Goal: Register for event/course

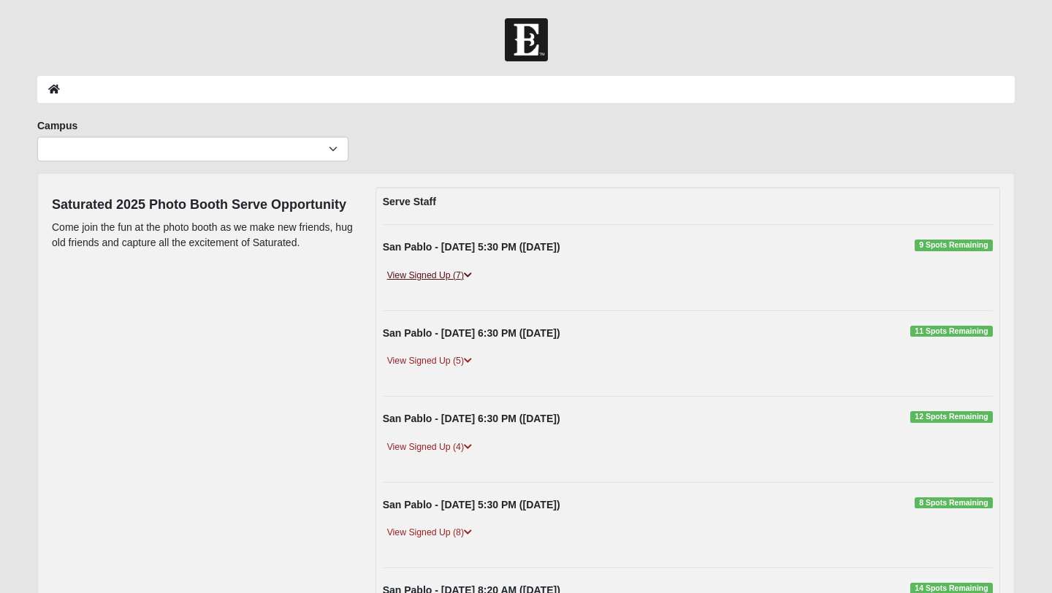
click at [471, 275] on icon at bounding box center [468, 275] width 8 height 9
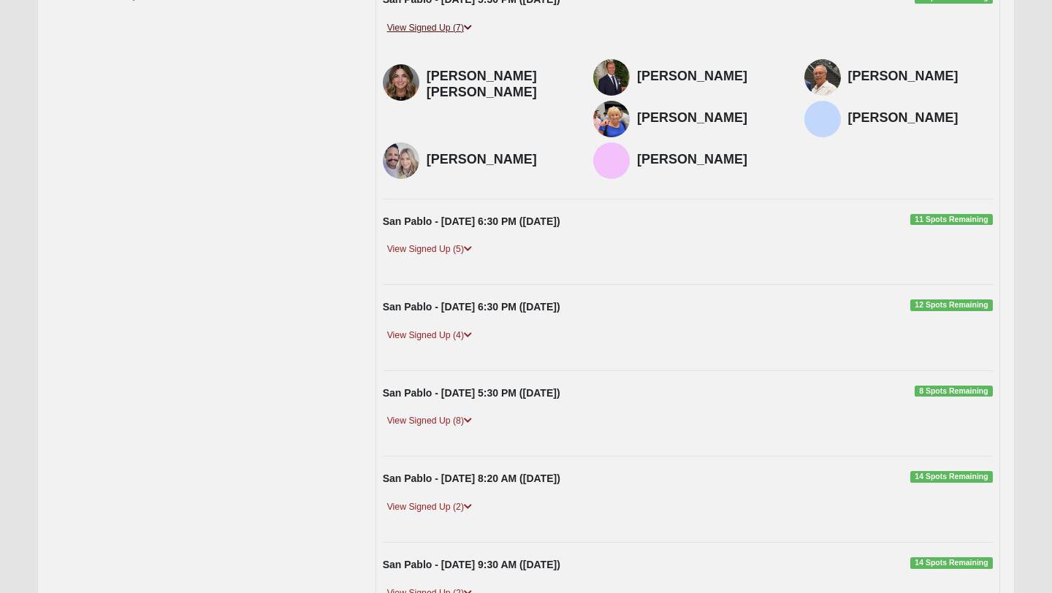
scroll to position [246, 0]
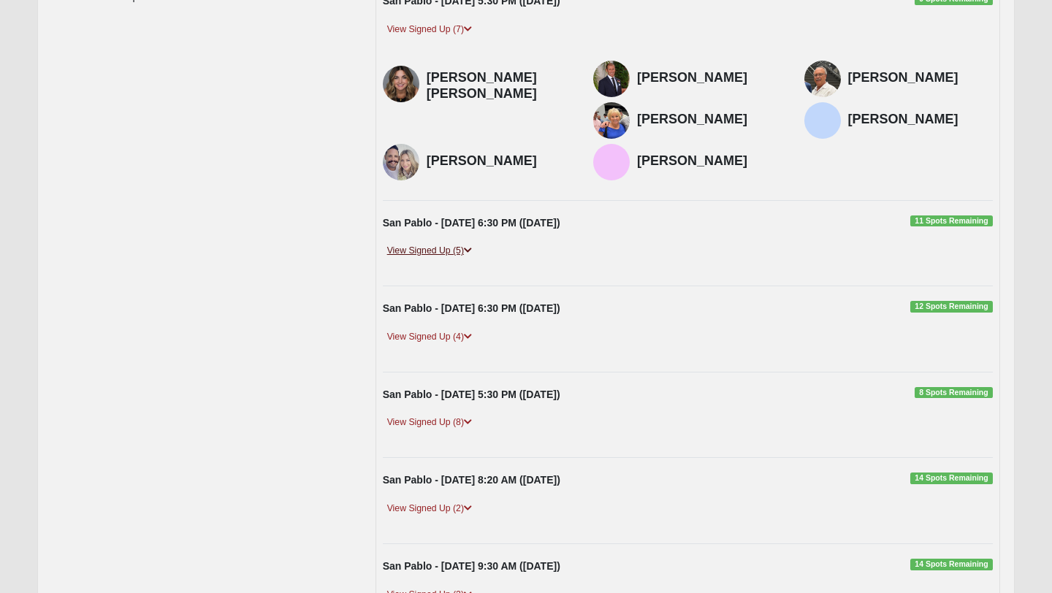
click at [470, 249] on icon at bounding box center [468, 250] width 8 height 9
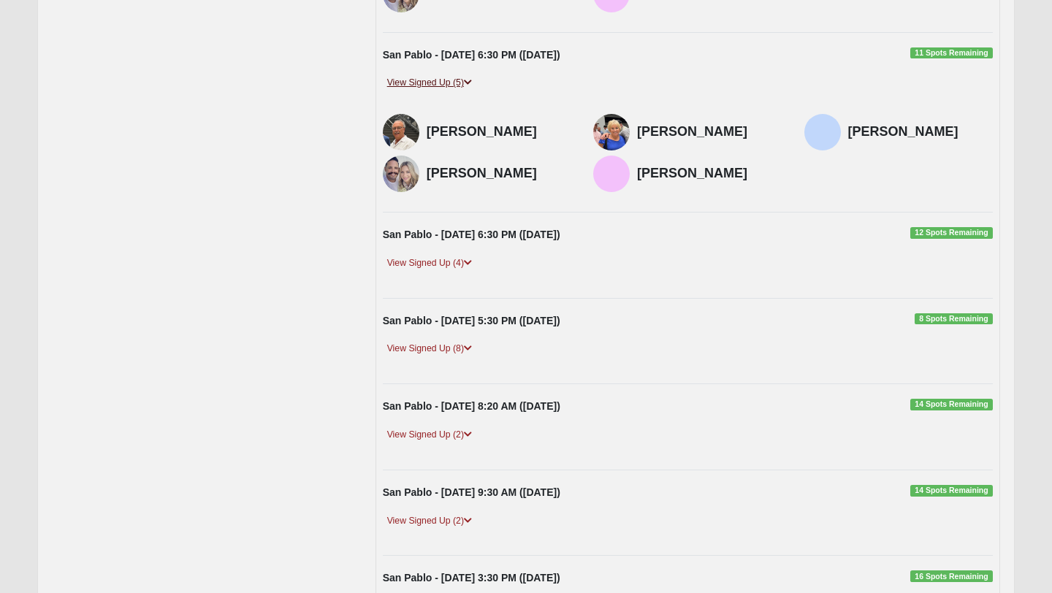
scroll to position [415, 0]
click at [458, 263] on link "View Signed Up (4)" at bounding box center [430, 262] width 94 height 15
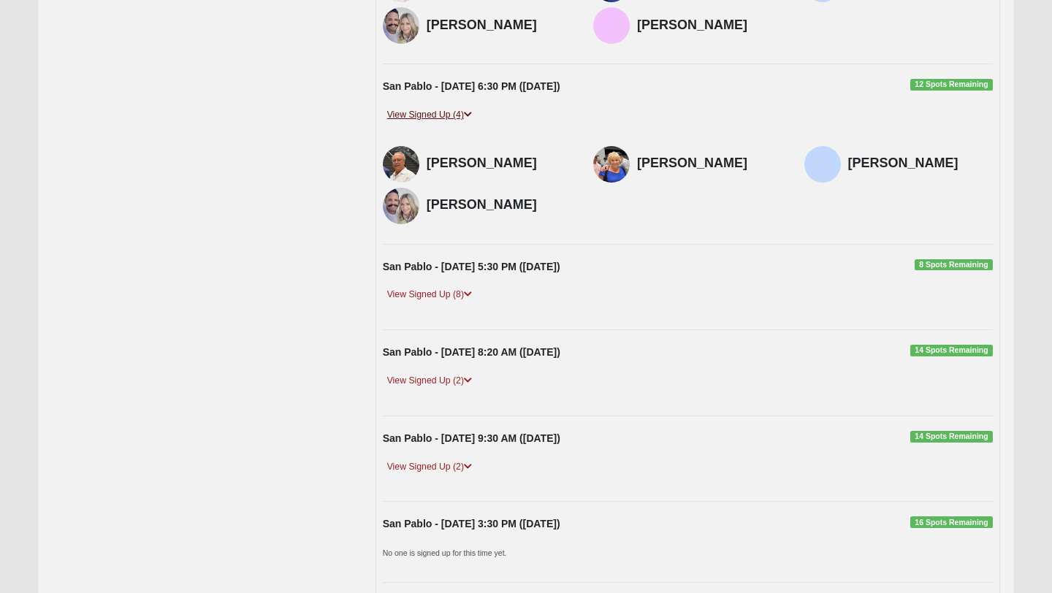
scroll to position [568, 0]
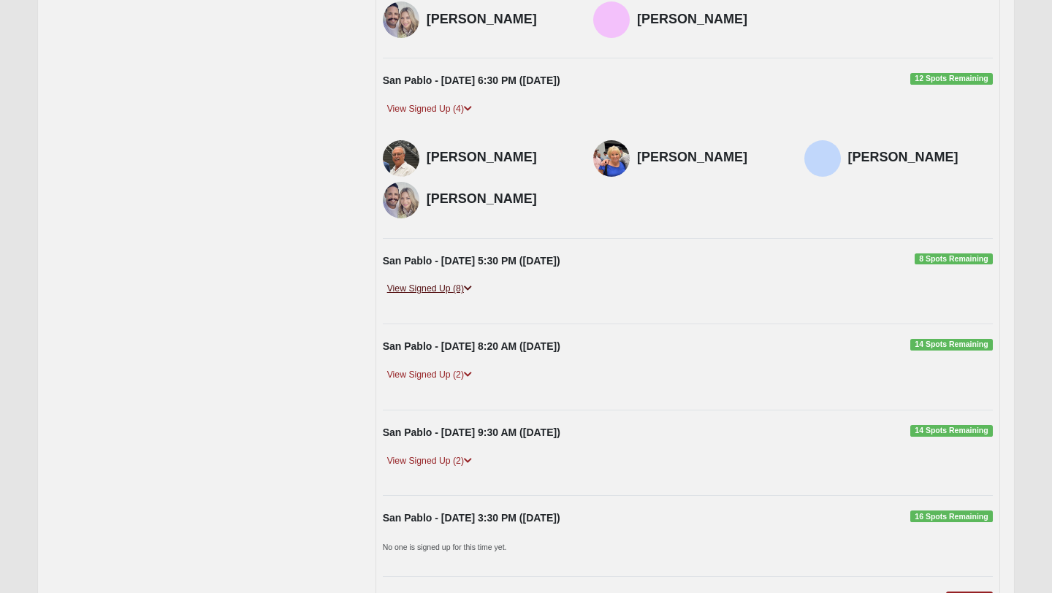
click at [476, 288] on link "View Signed Up (8)" at bounding box center [430, 288] width 94 height 15
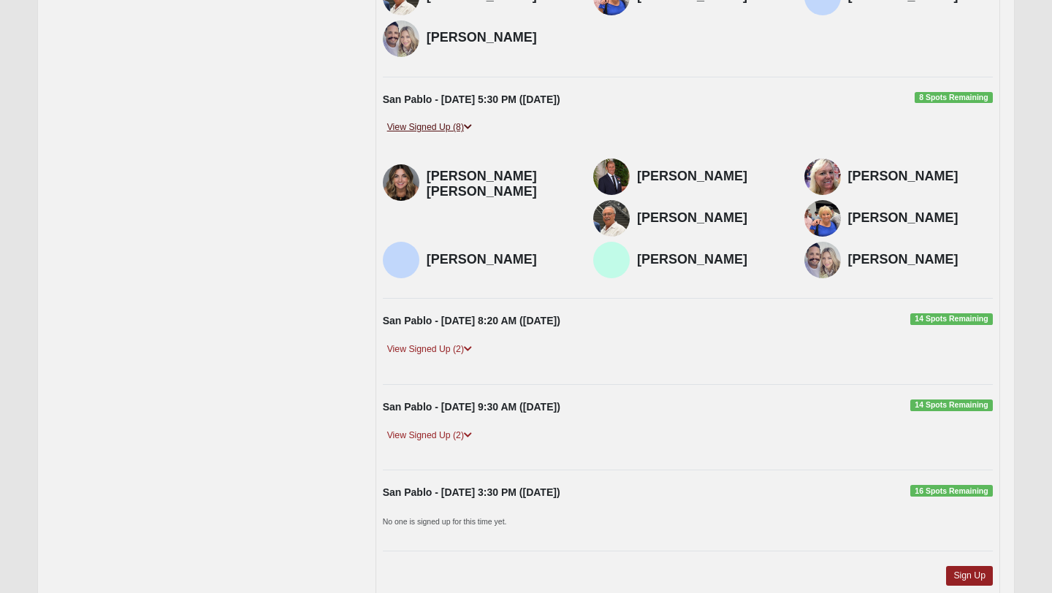
scroll to position [736, 0]
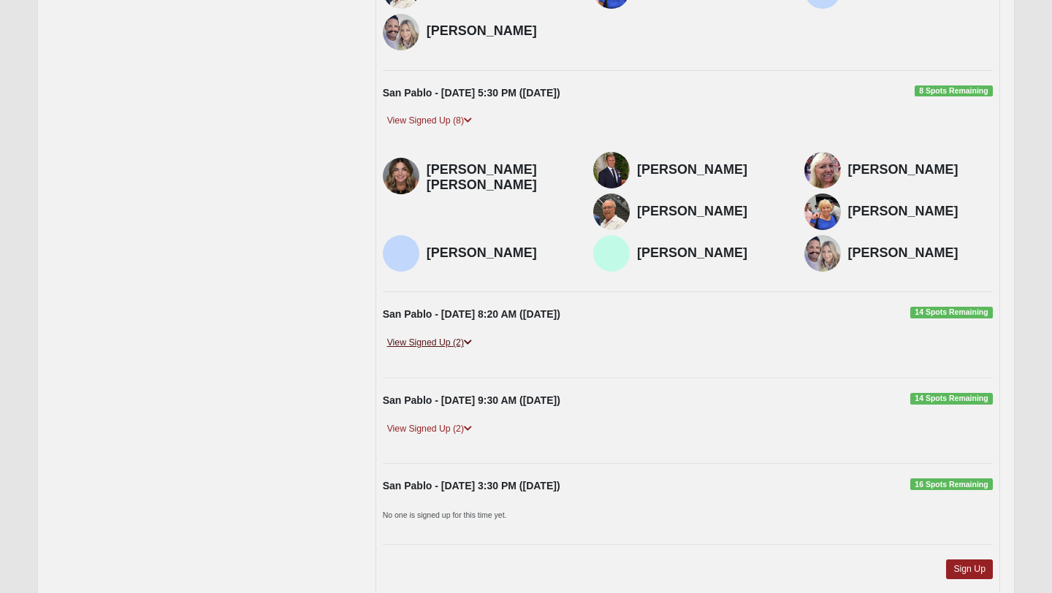
click at [466, 345] on icon at bounding box center [468, 342] width 8 height 9
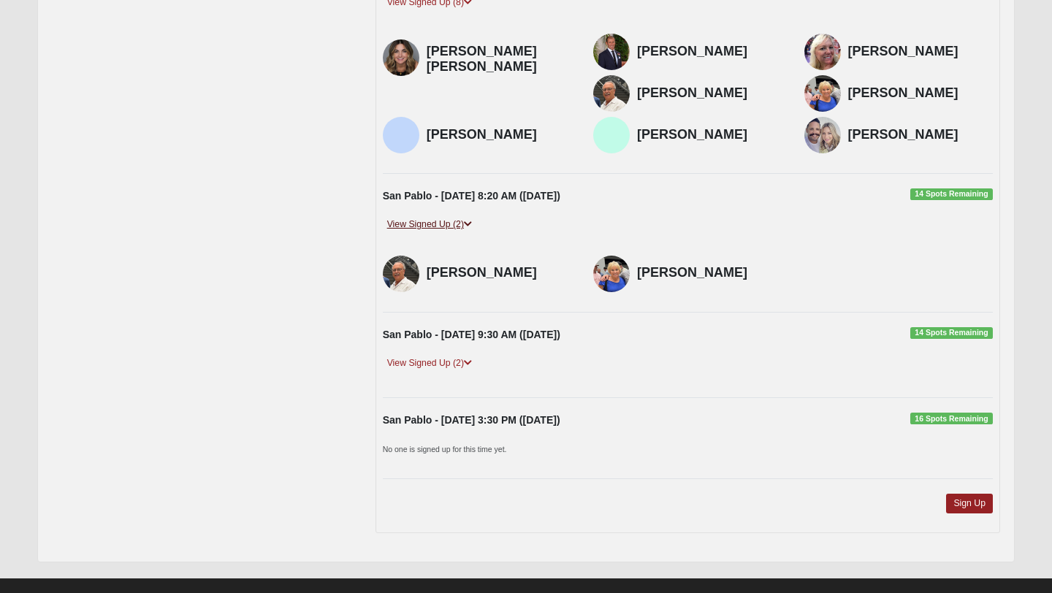
scroll to position [858, 0]
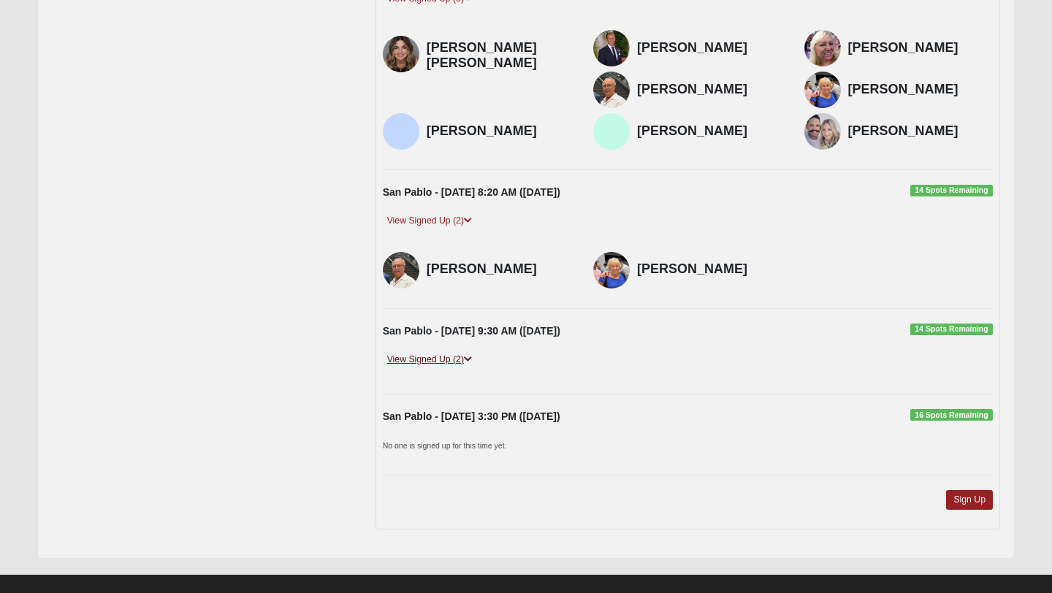
click at [462, 357] on link "View Signed Up (2)" at bounding box center [430, 359] width 94 height 15
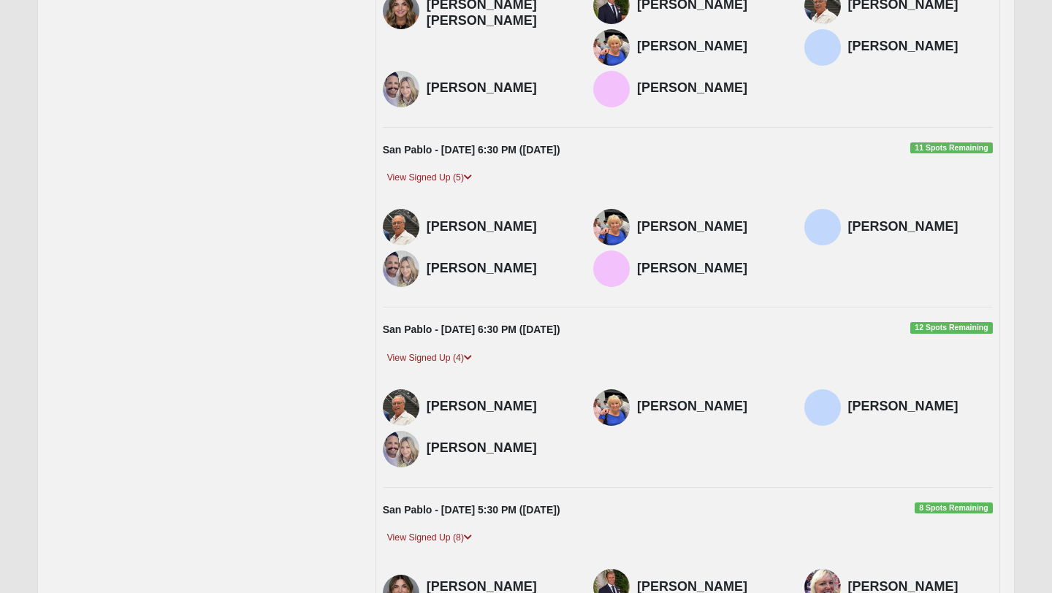
scroll to position [12, 0]
